Goal: Task Accomplishment & Management: Use online tool/utility

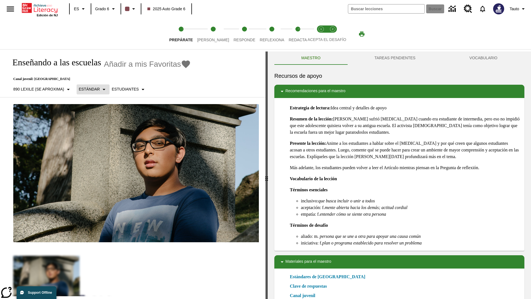
click at [93, 89] on p "Estándar" at bounding box center [89, 89] width 21 height 6
click at [43, 86] on p "890 Lexile (Se aproxima)" at bounding box center [38, 89] width 51 height 6
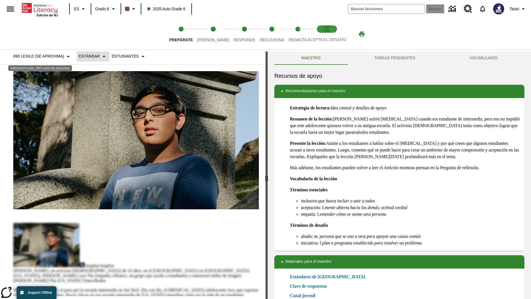
click at [93, 59] on p "Estándar" at bounding box center [89, 56] width 21 height 6
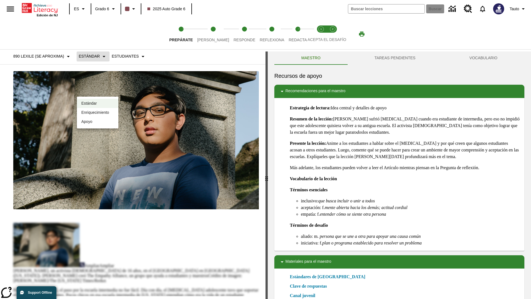
scroll to position [0, 0]
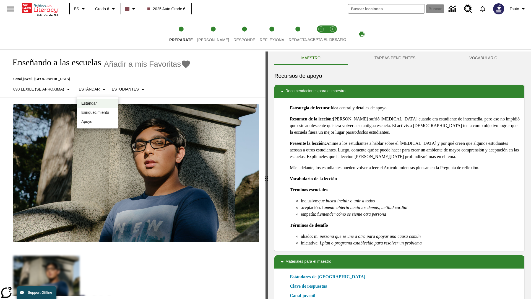
click at [98, 112] on p "Enriquecimiento" at bounding box center [97, 113] width 33 height 6
